Goal: Check status

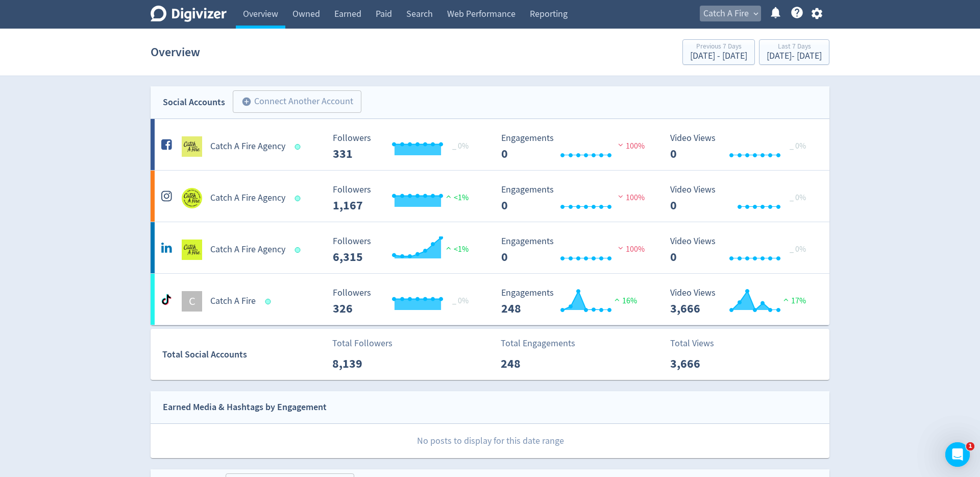
click at [712, 6] on span "Catch A Fire" at bounding box center [725, 14] width 45 height 16
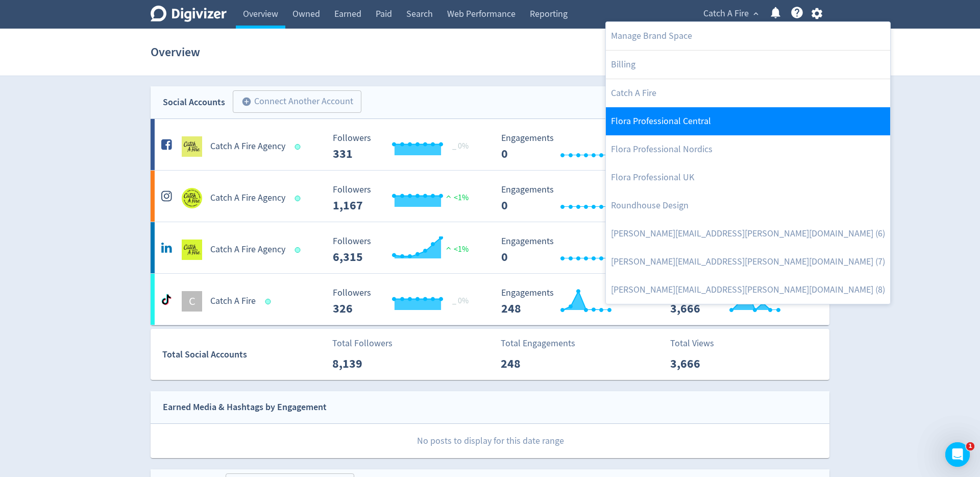
click at [705, 116] on link "Flora Professional Central" at bounding box center [748, 121] width 284 height 28
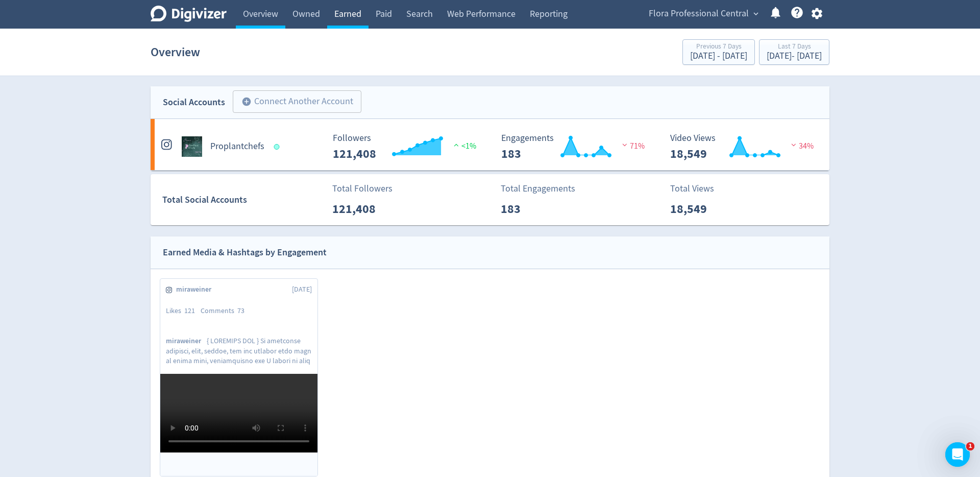
click at [366, 16] on link "Earned" at bounding box center [347, 14] width 41 height 29
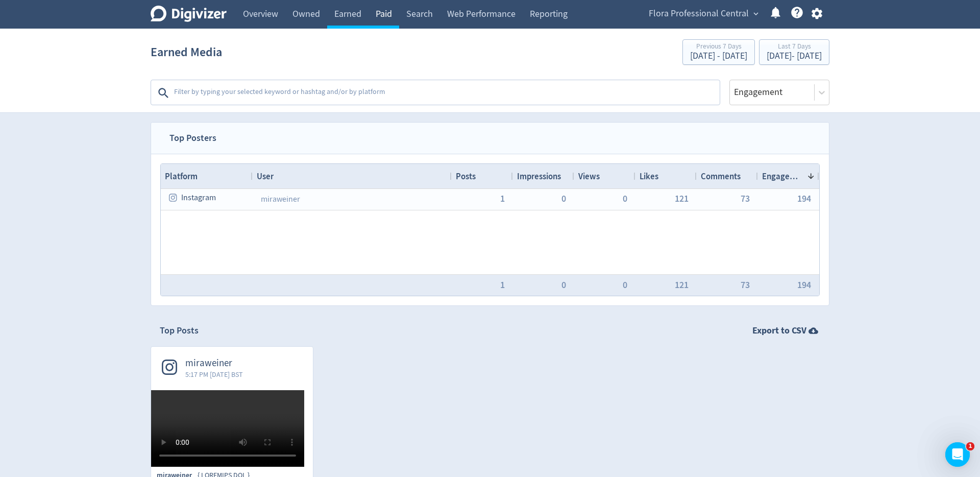
click at [381, 16] on link "Paid" at bounding box center [384, 14] width 31 height 29
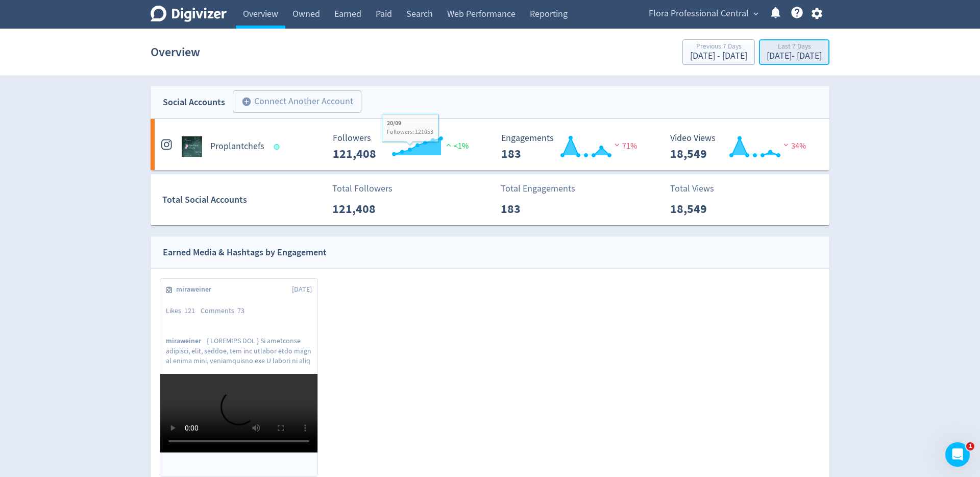
click at [767, 54] on div "[DATE] - [DATE]" at bounding box center [794, 56] width 55 height 9
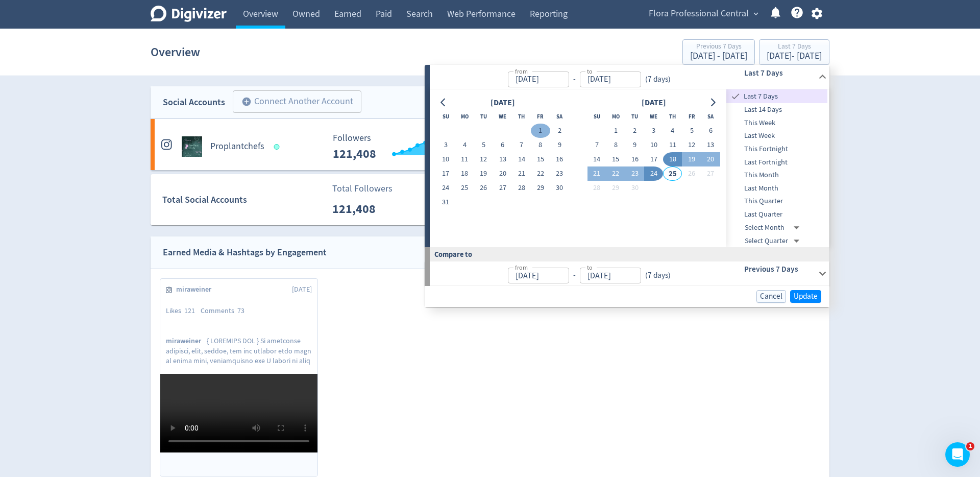
click at [541, 128] on button "1" at bounding box center [540, 131] width 19 height 14
type input "Aug 01, 2025"
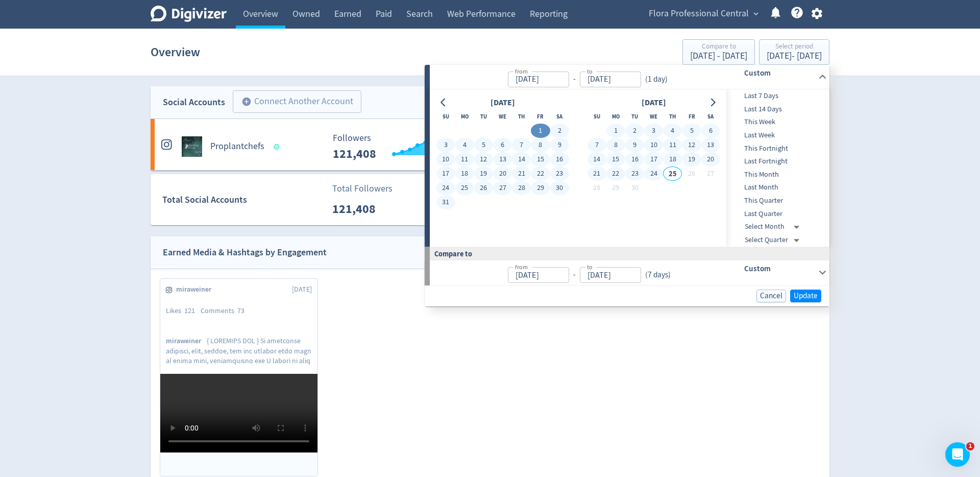
click at [657, 174] on button "24" at bounding box center [653, 173] width 19 height 14
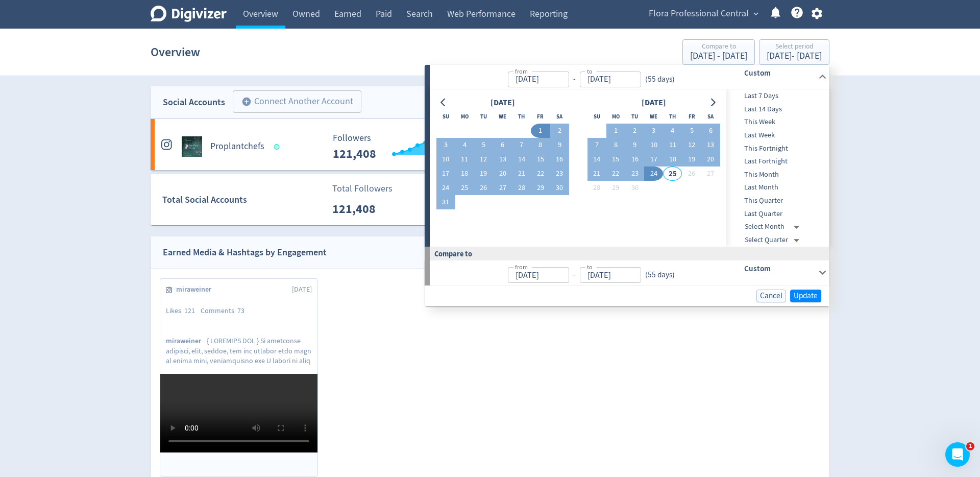
type input "[DATE]"
type input "Jun 07, 2025"
type input "Jul 31, 2025"
click at [814, 298] on span "Update" at bounding box center [806, 296] width 24 height 8
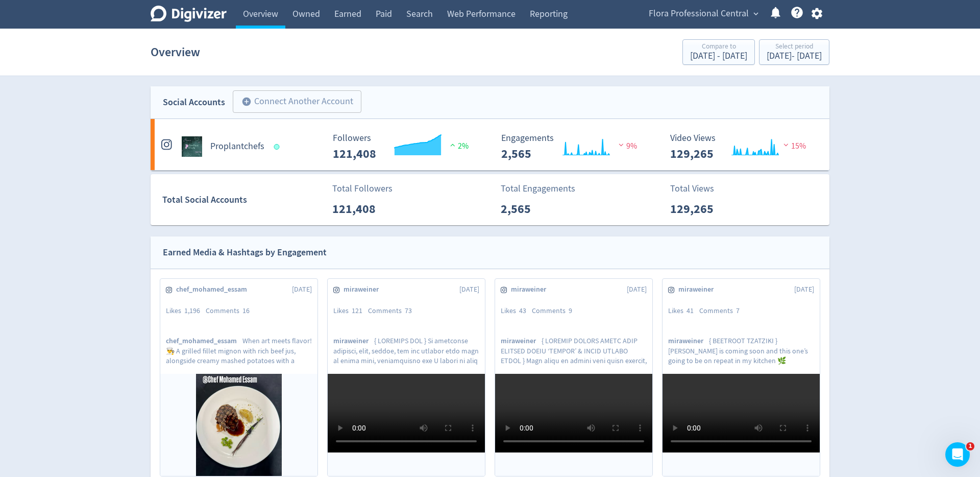
click at [449, 70] on section "Overview Compare to Jun 7, 2025 - Jul 31, 2025 Select period Aug 1, 2025 - Sep …" at bounding box center [490, 52] width 980 height 47
click at [483, 100] on div "Social Accounts add_circle Connect Another Account add_circle" at bounding box center [490, 102] width 679 height 33
click at [438, 50] on div "Overview Compare to Jun 7, 2025 - Jul 31, 2025 Select period Aug 1, 2025 - Sep …" at bounding box center [490, 52] width 679 height 33
